Goal: Transaction & Acquisition: Purchase product/service

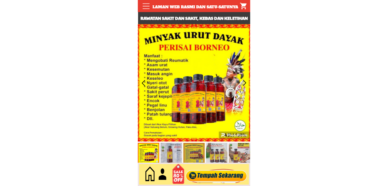
click at [209, 172] on div at bounding box center [216, 174] width 65 height 18
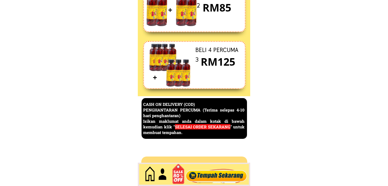
scroll to position [2323, 0]
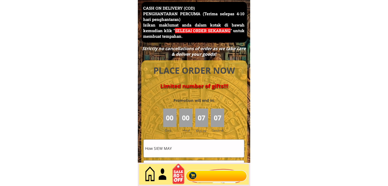
click at [205, 148] on input "How SIEW MAY" at bounding box center [194, 147] width 100 height 17
paste input "214.803"
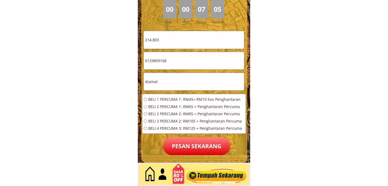
scroll to position [2442, 0]
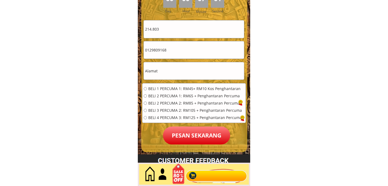
paste input "Rahimah bt Muhamad"
click at [215, 33] on input "214.803 Rahimah bt Muhamad" at bounding box center [194, 28] width 100 height 17
paste input "text"
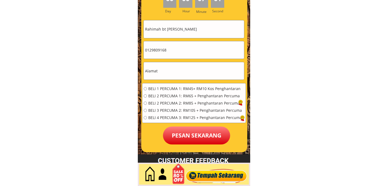
type input "Rahimah bt Muhamad"
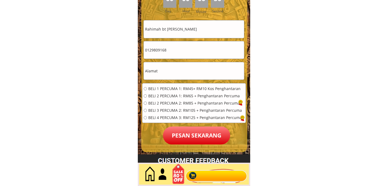
click at [183, 56] on input "0129809168" at bounding box center [194, 49] width 100 height 17
paste input "4-3381002"
click at [154, 49] on input "014-3381002" at bounding box center [194, 49] width 100 height 17
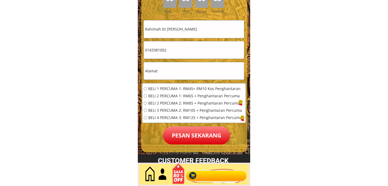
type input "0143381002"
click at [178, 62] on input "text" at bounding box center [194, 70] width 100 height 17
paste input "Kuala Lumpur"
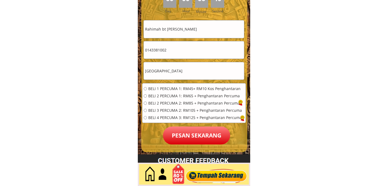
type input "Kuala Lumpur"
click at [176, 89] on span "BELI 1 PERCUMA 1: RM45+ RM10 Kos Penghantaran" at bounding box center [195, 89] width 94 height 4
radio input "true"
click at [178, 134] on p "Pesan sekarang" at bounding box center [196, 135] width 67 height 18
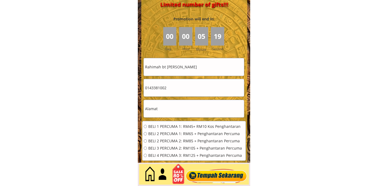
scroll to position [2412, 0]
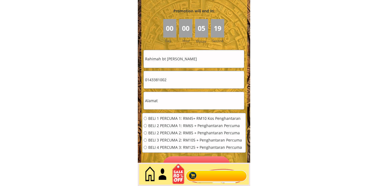
click at [192, 58] on input "Rahimah bt Muhamad" at bounding box center [194, 58] width 100 height 17
paste input "zali"
type input "Razali"
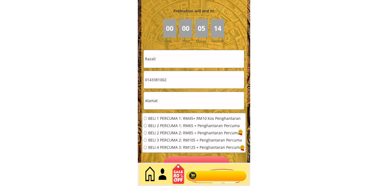
click at [186, 76] on input "0143381002" at bounding box center [194, 79] width 100 height 17
click at [171, 98] on input "text" at bounding box center [194, 100] width 100 height 17
paste input "Blk A-11-7 Jalan Pantai Dalam Lrg Pantai 1, Pantai Dalam Kuala Lumpur"
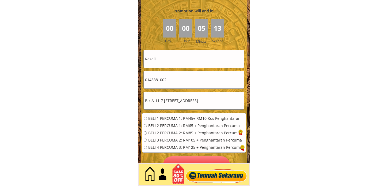
scroll to position [0, 25]
type input "Blk A-11-7 Jalan Pantai Dalam Lrg Pantai 1, Pantai Dalam Kuala Lumpur"
click at [178, 104] on input "Blk A-11-7 Jalan Pantai Dalam Lrg Pantai 1, Pantai Dalam Kuala Lumpur" at bounding box center [194, 100] width 100 height 17
click at [179, 79] on input "0143381002" at bounding box center [194, 79] width 100 height 17
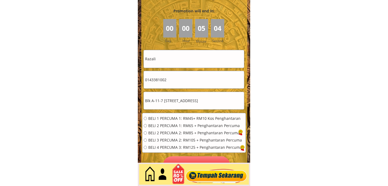
click at [179, 79] on input "0143381002" at bounding box center [194, 79] width 100 height 17
paste input "9249526"
type input "0192495262"
click at [165, 127] on span "BELI 2 PERCUMA 1: RM65 + Penghantaran Percuma" at bounding box center [195, 126] width 94 height 4
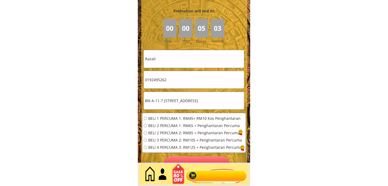
radio input "true"
click at [168, 118] on span "BELI 1 PERCUMA 1: RM45+ RM10 Kos Penghantaran" at bounding box center [195, 118] width 94 height 4
radio input "true"
click at [182, 154] on div "BELI 1 PERCUMA 1: RM45+ RM10 Kos Penghantaran BELI 2 PERCUMA 1: RM65 + Penghant…" at bounding box center [193, 134] width 103 height 43
click at [184, 163] on div at bounding box center [179, 174] width 20 height 22
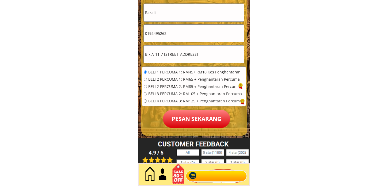
scroll to position [2501, 0]
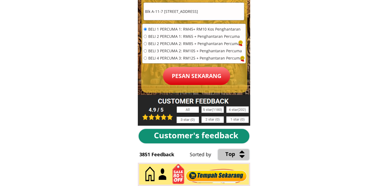
click at [202, 70] on p "Pesan sekarang" at bounding box center [196, 76] width 67 height 18
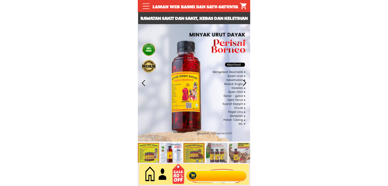
click at [204, 172] on div at bounding box center [216, 174] width 65 height 18
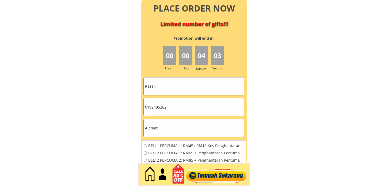
scroll to position [2412, 0]
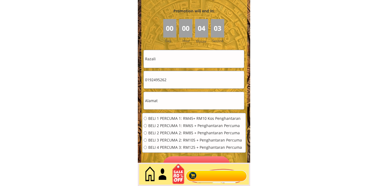
click at [190, 63] on input "Razali" at bounding box center [194, 58] width 100 height 17
paste input "[PERSON_NAME]"
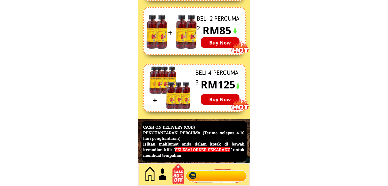
type input "[PERSON_NAME]"
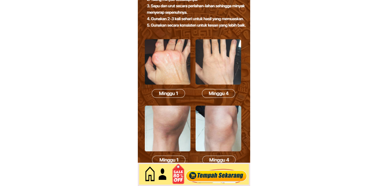
scroll to position [0, 0]
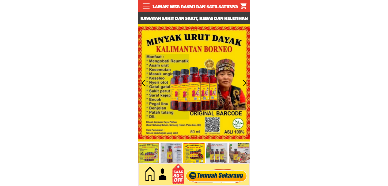
click at [208, 174] on div at bounding box center [216, 174] width 65 height 18
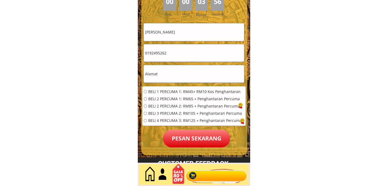
scroll to position [2442, 0]
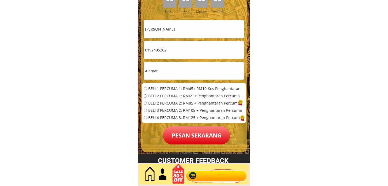
click at [191, 49] on input "0192495262" at bounding box center [194, 49] width 100 height 17
paste input "3455626"
type input "0193455626"
click at [170, 87] on span "BELI 1 PERCUMA 1: RM45+ RM10 Kos Penghantaran" at bounding box center [195, 89] width 94 height 4
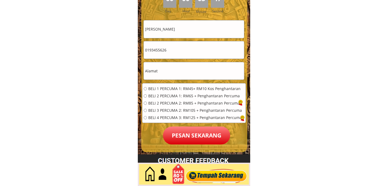
radio input "true"
click at [175, 74] on input "text" at bounding box center [194, 70] width 100 height 17
paste input "[PERSON_NAME]"
type input "[PERSON_NAME]"
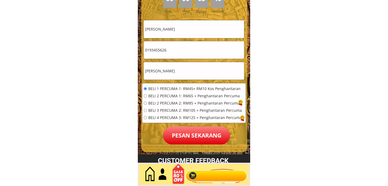
click at [184, 133] on p "Pesan sekarang" at bounding box center [196, 135] width 67 height 18
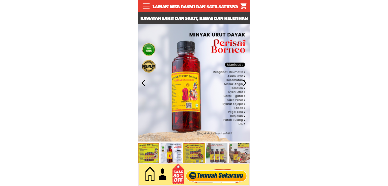
click at [207, 177] on div at bounding box center [216, 174] width 65 height 18
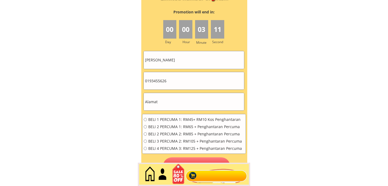
scroll to position [2412, 0]
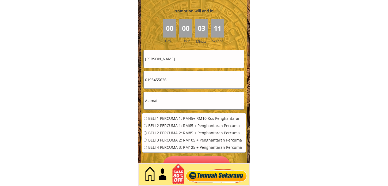
click at [212, 64] on input "[PERSON_NAME]" at bounding box center [194, 58] width 100 height 17
paste input "Mohd Hanafiah"
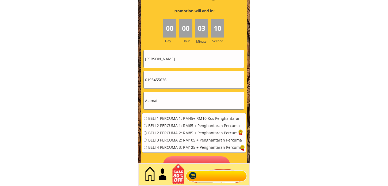
type input "Mohd Hanafiah"
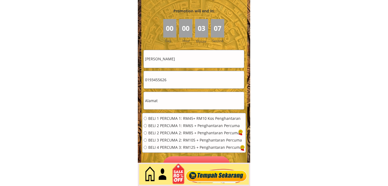
click at [197, 80] on input "0193455626" at bounding box center [194, 79] width 100 height 17
paste input "83113395"
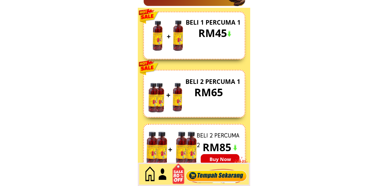
scroll to position [0, 0]
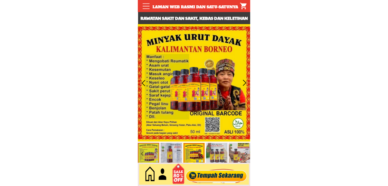
type input "0183113395"
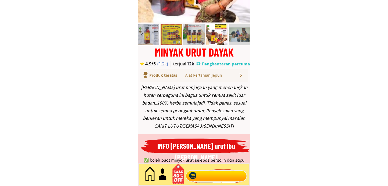
click at [199, 175] on div at bounding box center [216, 174] width 65 height 18
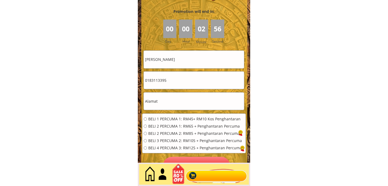
scroll to position [2412, 0]
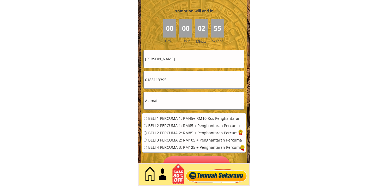
click at [178, 99] on input "text" at bounding box center [194, 100] width 100 height 17
paste input "Wwahabbti NJ j tu tu rip hbnbjbbb tu tu h"
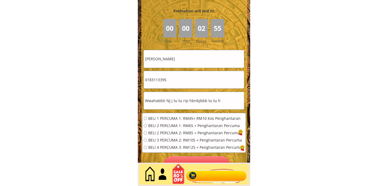
type input "Wwahabbti NJ j tu tu rip hbnbjbbb tu tu h"
click at [173, 119] on span "BELI 1 PERCUMA 1: RM45+ RM10 Kos Penghantaran" at bounding box center [195, 118] width 94 height 4
radio input "true"
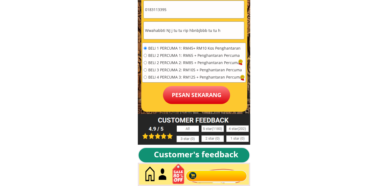
scroll to position [2501, 0]
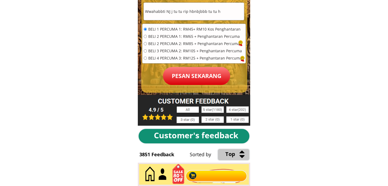
click at [186, 74] on p "Pesan sekarang" at bounding box center [196, 76] width 67 height 18
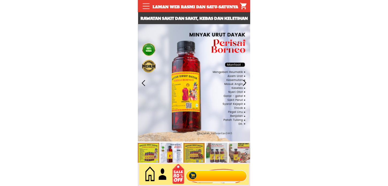
click at [218, 174] on div at bounding box center [216, 174] width 65 height 18
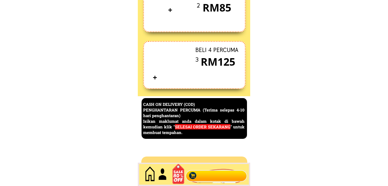
scroll to position [2323, 0]
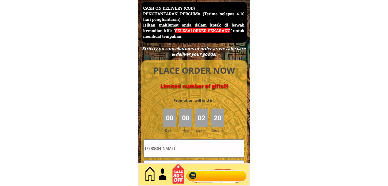
click at [181, 147] on input "Mohd Hanafiah" at bounding box center [194, 147] width 100 height 17
paste input "ʻĥd nasir nordin"
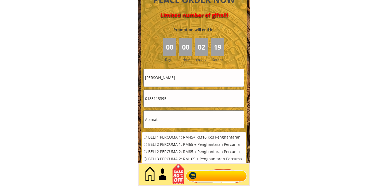
scroll to position [2412, 0]
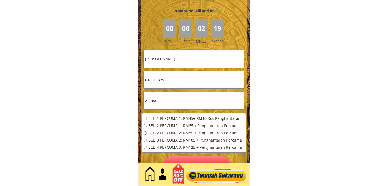
type input "[PERSON_NAME]"
click at [174, 78] on input "0183113395" at bounding box center [194, 79] width 100 height 17
paste input "183402101"
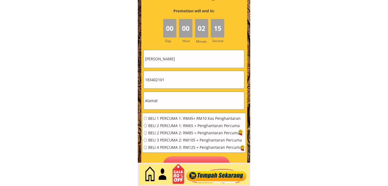
type input "183402101"
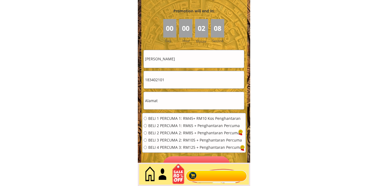
click at [184, 110] on form "BELI 1 PERCUMA 1: RM45+ RM10 Kos Penghantaran BELI 2 PERCUMA 1: RM65 + Penghant…" at bounding box center [194, 112] width 104 height 124
click at [183, 103] on input "text" at bounding box center [194, 100] width 100 height 17
paste input "Ɓelakang riùmah hiǰau"
type input "Ɓelakang riùmah hiǰau"
click at [181, 116] on span "BELI 1 PERCUMA 1: RM45+ RM10 Kos Penghantaran" at bounding box center [195, 118] width 94 height 4
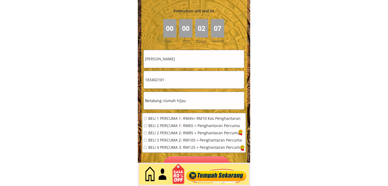
radio input "true"
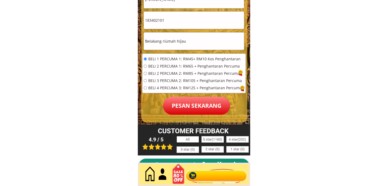
click at [196, 107] on p "Pesan sekarang" at bounding box center [196, 106] width 67 height 18
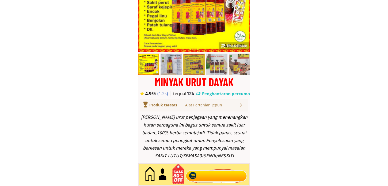
click at [213, 177] on div at bounding box center [216, 174] width 65 height 18
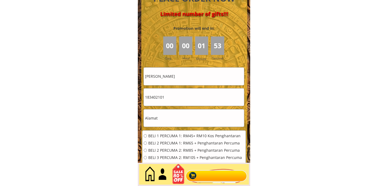
scroll to position [2412, 0]
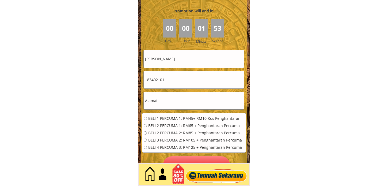
click at [195, 86] on input "183402101" at bounding box center [194, 79] width 100 height 17
paste input "01118891089"
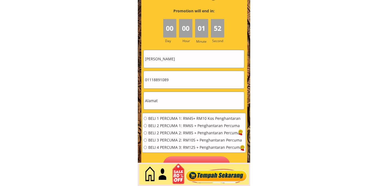
type input "01118891089"
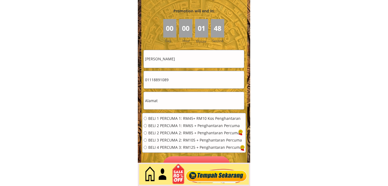
click at [179, 60] on input "[PERSON_NAME]" at bounding box center [194, 58] width 100 height 17
paste input "[PERSON_NAME]"
click at [188, 58] on input "[PERSON_NAME]" at bounding box center [194, 58] width 100 height 17
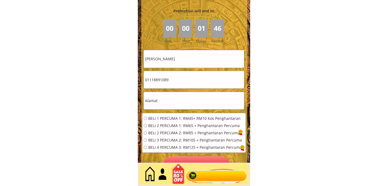
click at [188, 58] on input "[PERSON_NAME]" at bounding box center [194, 58] width 100 height 17
paste input "text"
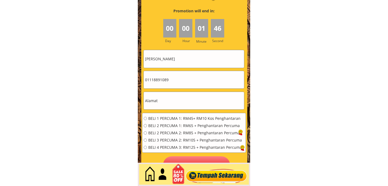
type input "[PERSON_NAME]"
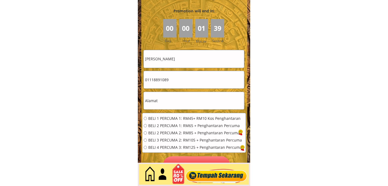
click at [182, 99] on input "text" at bounding box center [194, 100] width 100 height 17
paste input "LIMERICK WORKSHOP LOT 7 INDUSTRIAL SHOPLOT [GEOGRAPHIC_DATA] [GEOGRAPHIC_DATA] …"
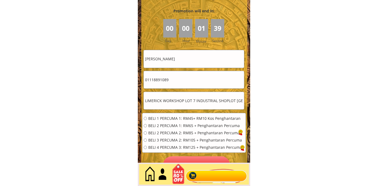
scroll to position [0, 109]
type input "LIMERICK WORKSHOP LOT 7 INDUSTRIAL SHOPLOT [GEOGRAPHIC_DATA] [GEOGRAPHIC_DATA] …"
click at [168, 127] on span "BELI 2 PERCUMA 1: RM65 + Penghantaran Percuma" at bounding box center [195, 126] width 94 height 4
radio input "true"
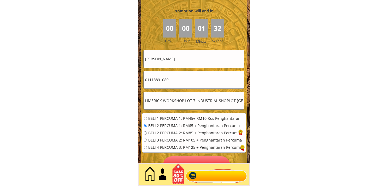
click at [178, 156] on div "BELI 1 PERCUMA 1: RM45+ RM10 Kos Penghantaran BELI 2 PERCUMA 1: RM65 + Penghant…" at bounding box center [193, 134] width 103 height 43
click at [180, 158] on p "Pesan sekarang" at bounding box center [196, 165] width 67 height 18
